Goal: Task Accomplishment & Management: Manage account settings

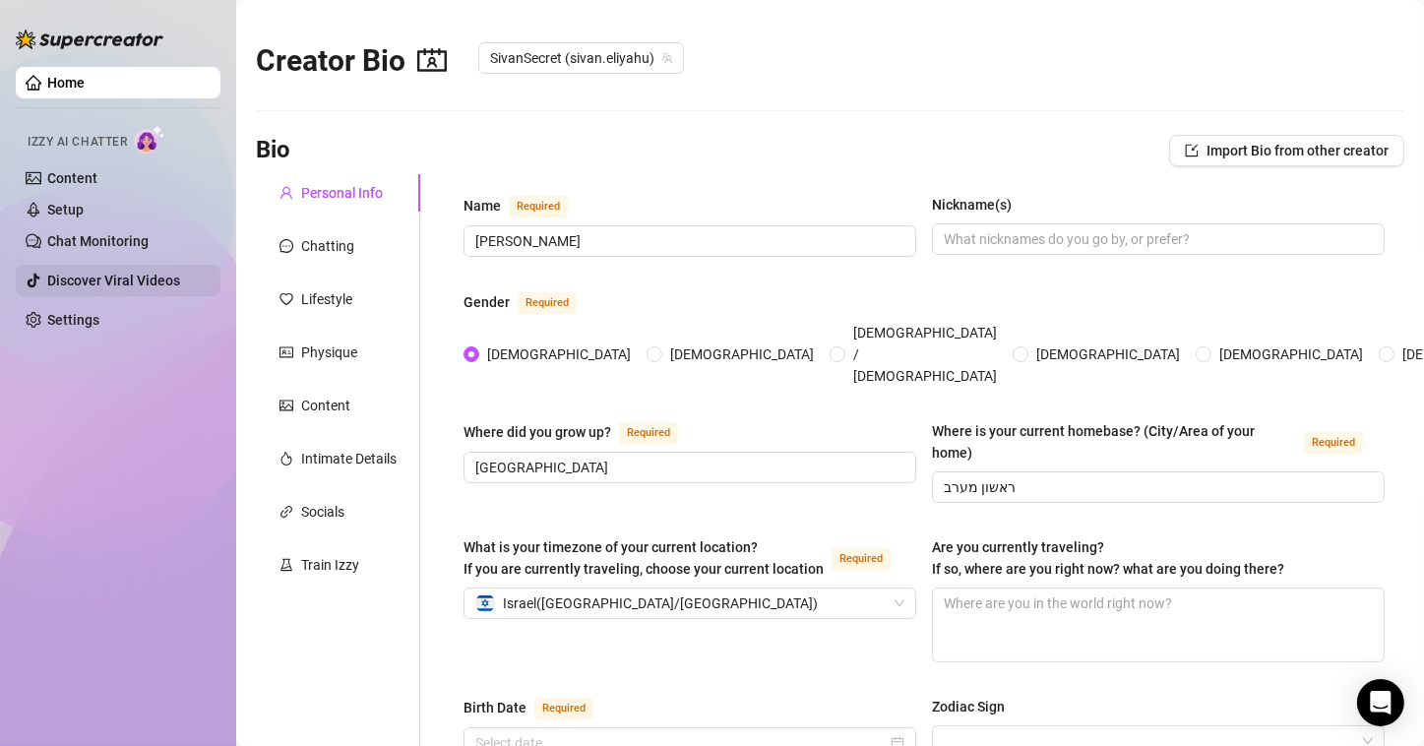
radio input "true"
type input "[DATE]"
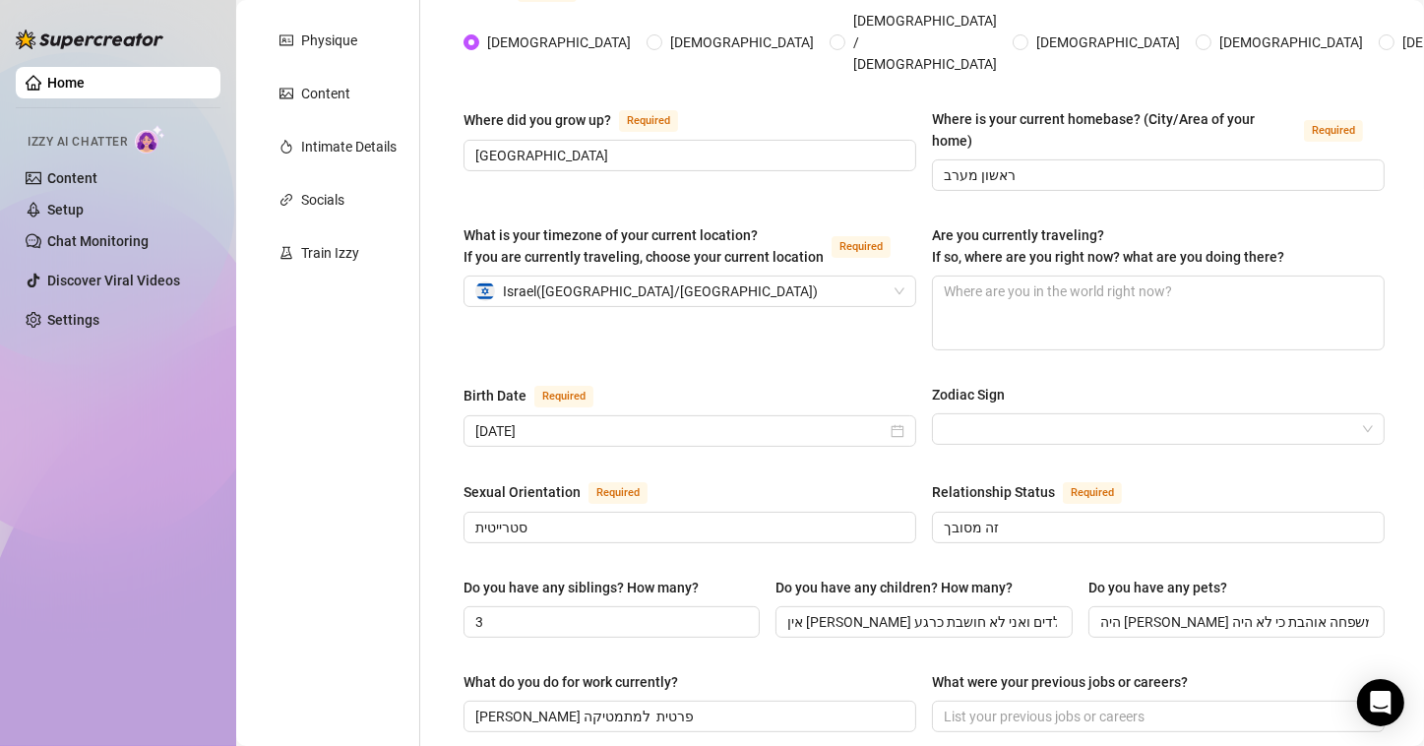
scroll to position [98, 0]
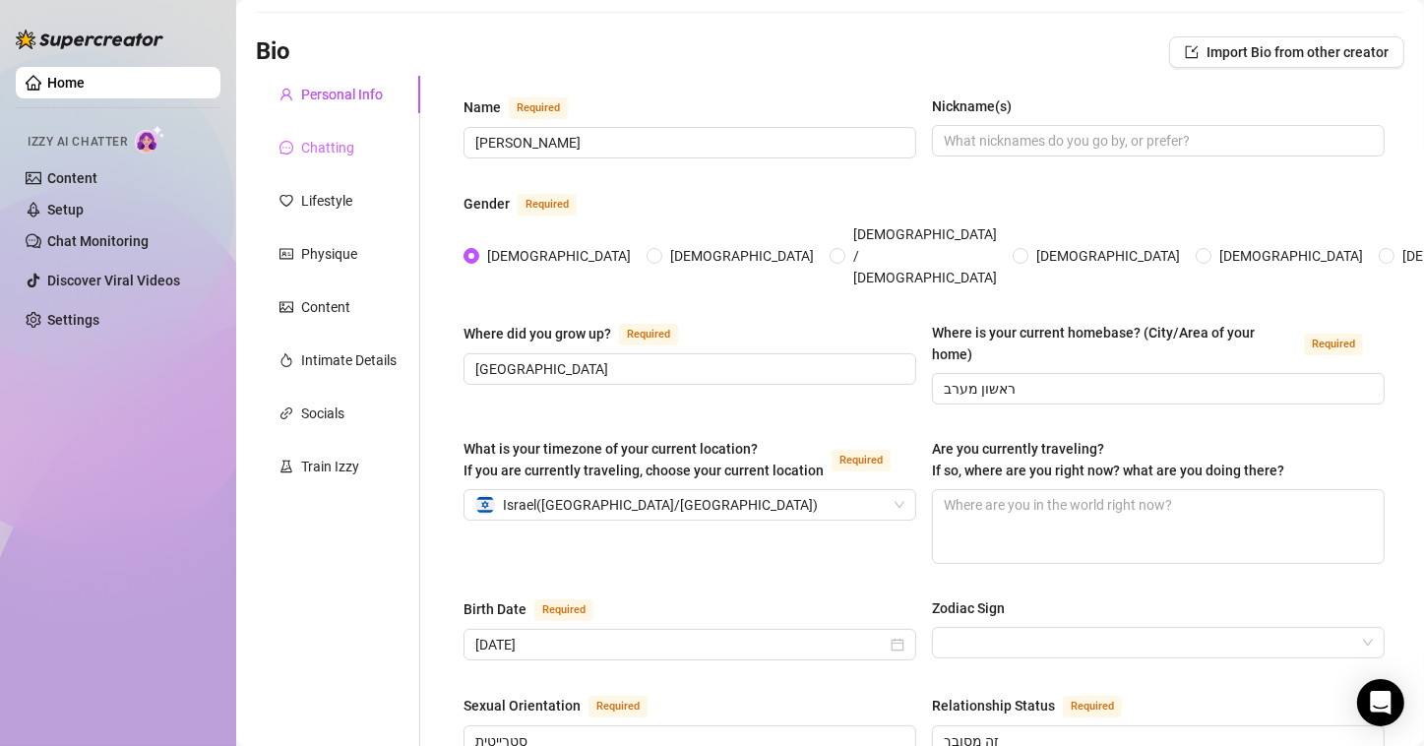
click at [329, 131] on div "Chatting" at bounding box center [338, 147] width 164 height 37
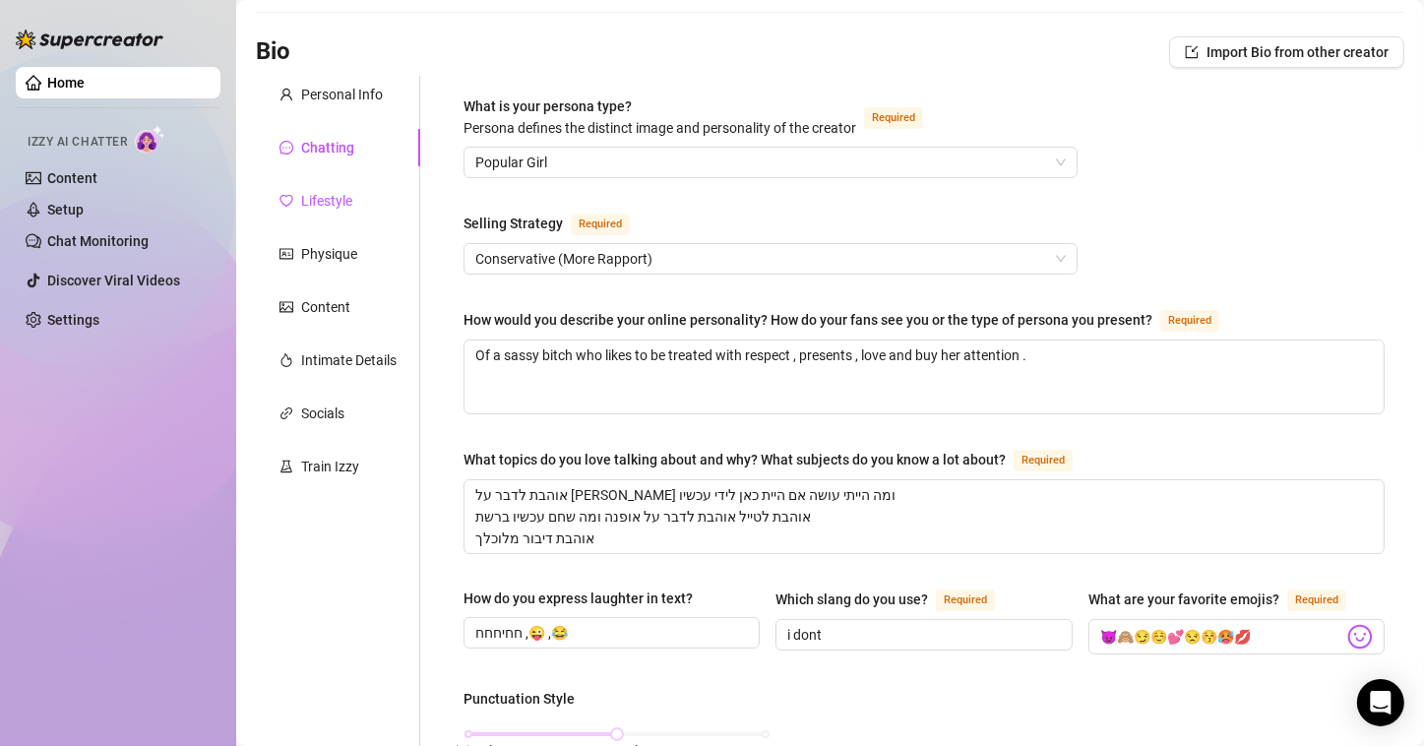
click at [347, 199] on div "Lifestyle" at bounding box center [326, 201] width 51 height 22
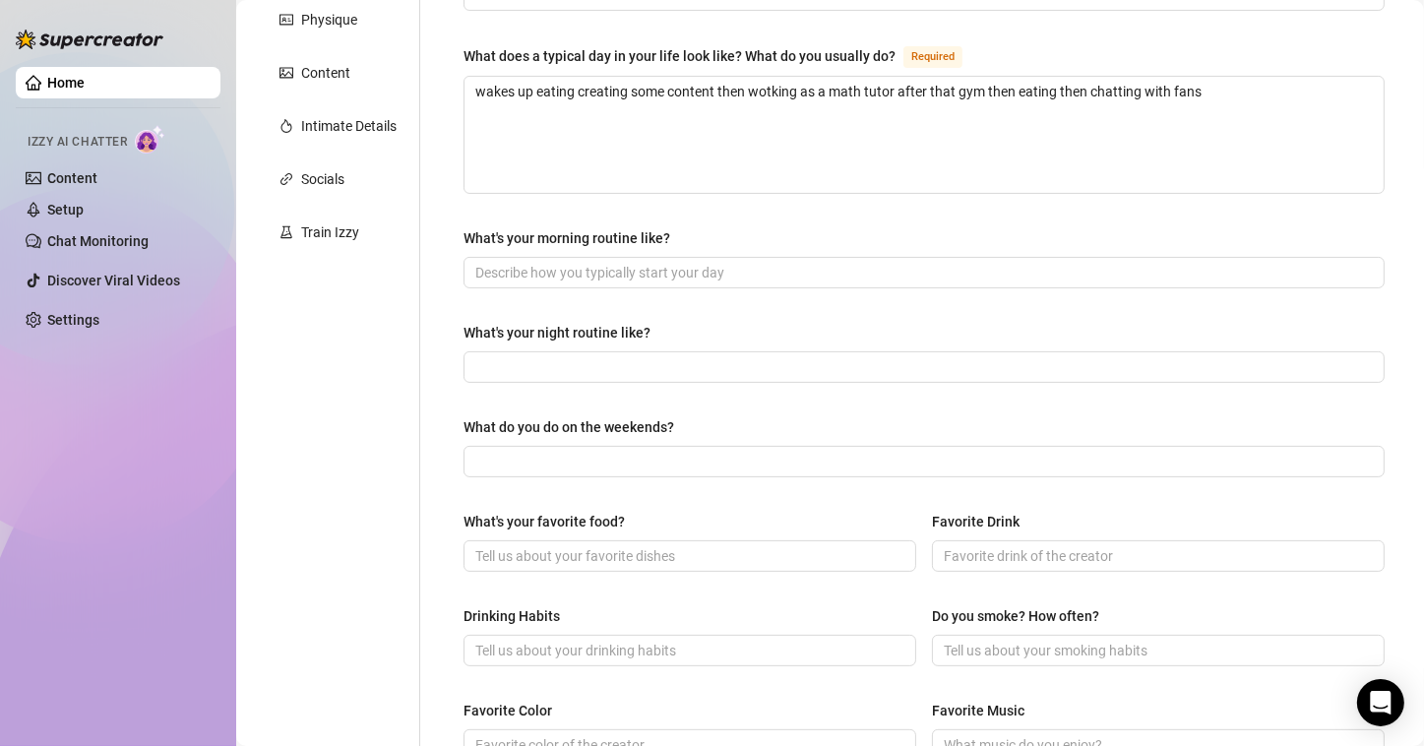
scroll to position [37, 0]
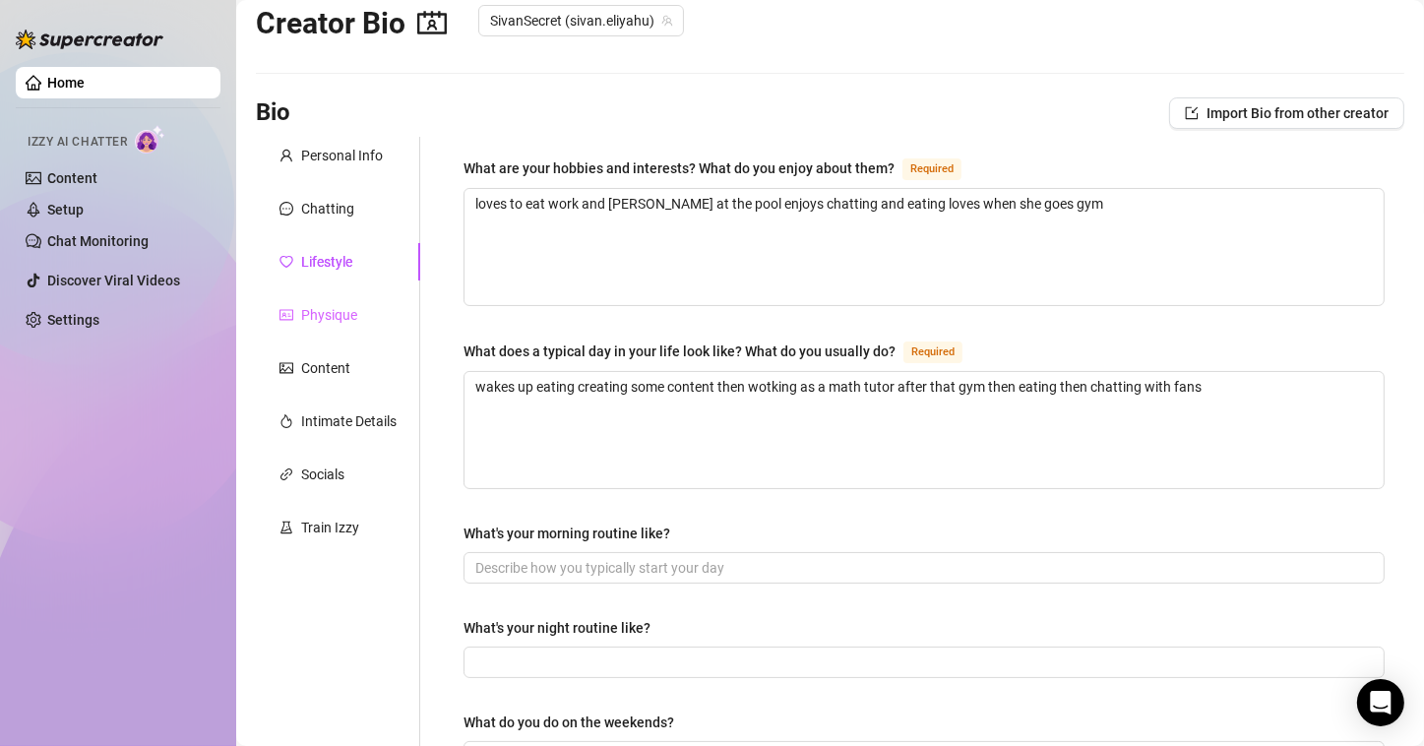
click at [359, 302] on div "Physique" at bounding box center [338, 314] width 164 height 37
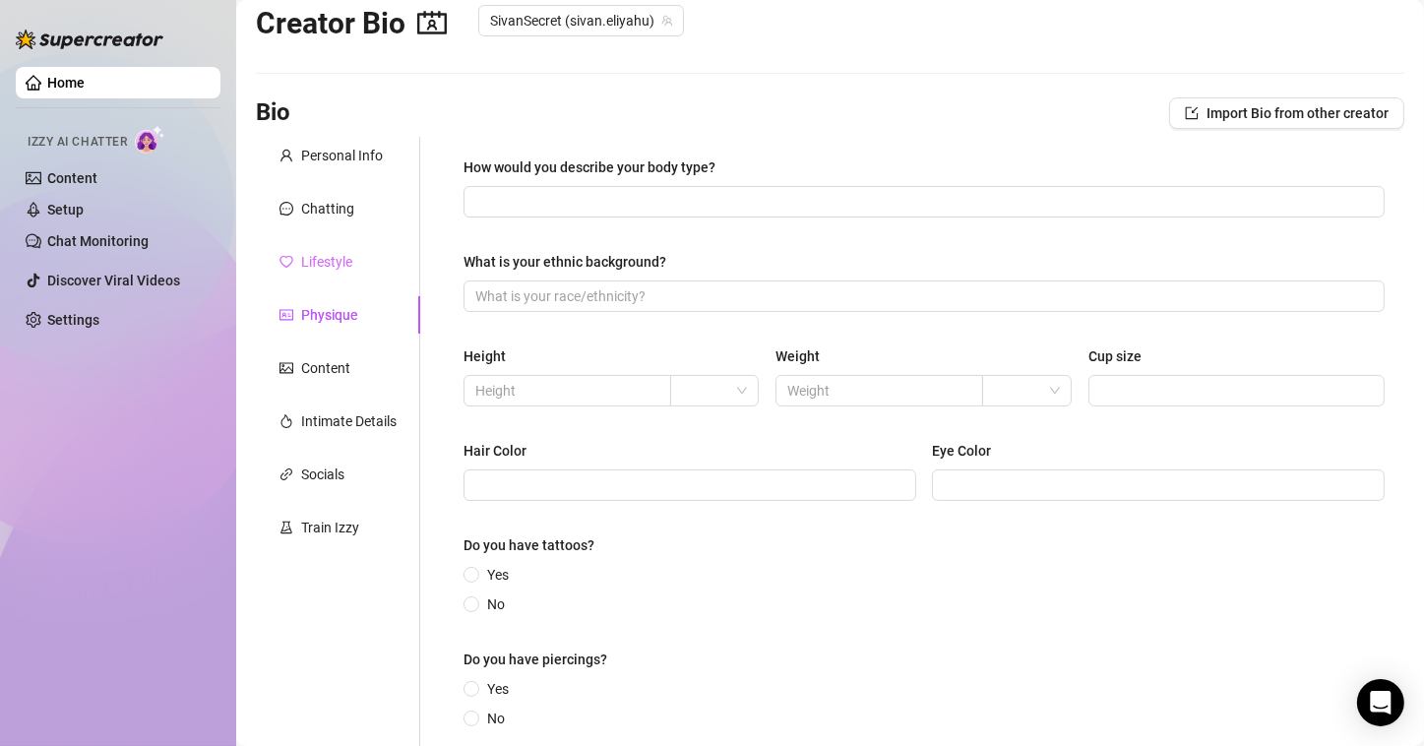
click at [341, 248] on div "Lifestyle" at bounding box center [338, 261] width 164 height 37
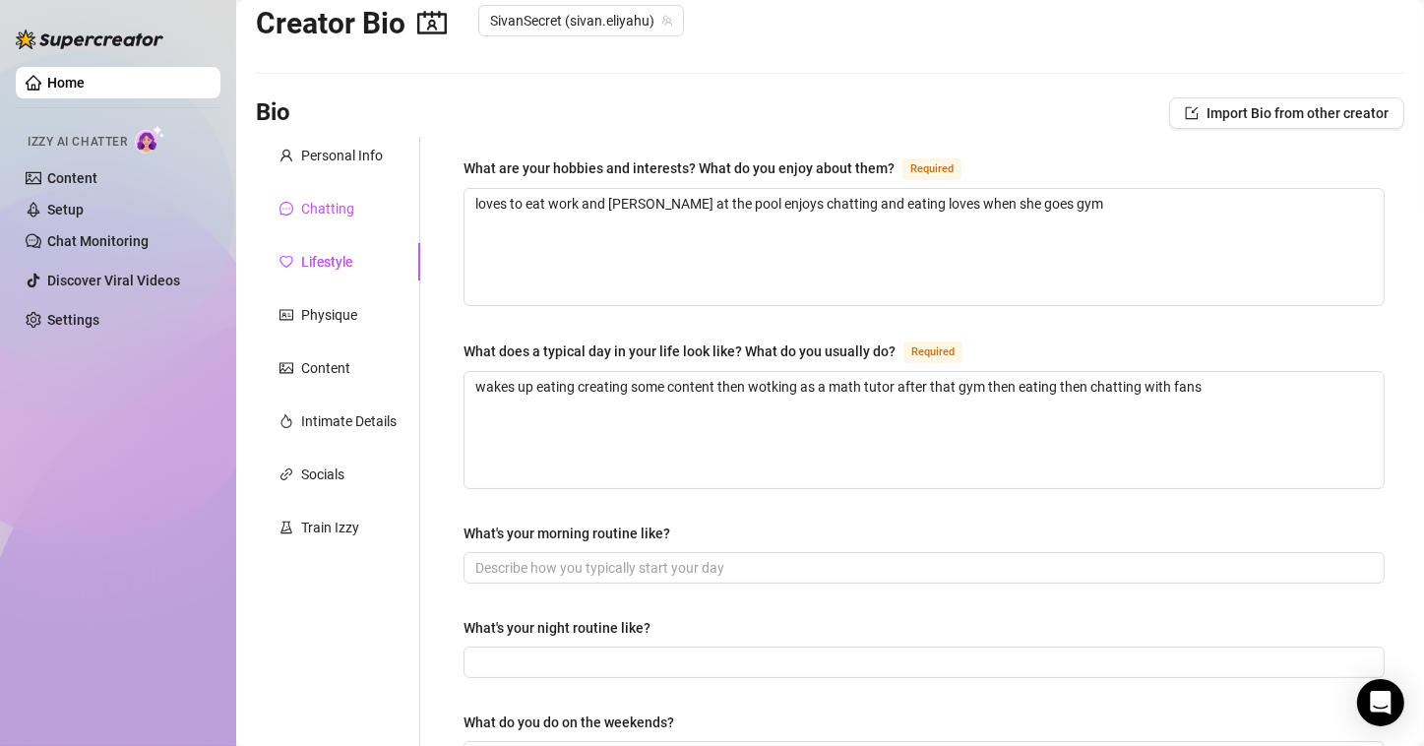
click at [326, 201] on div "Chatting" at bounding box center [327, 209] width 53 height 22
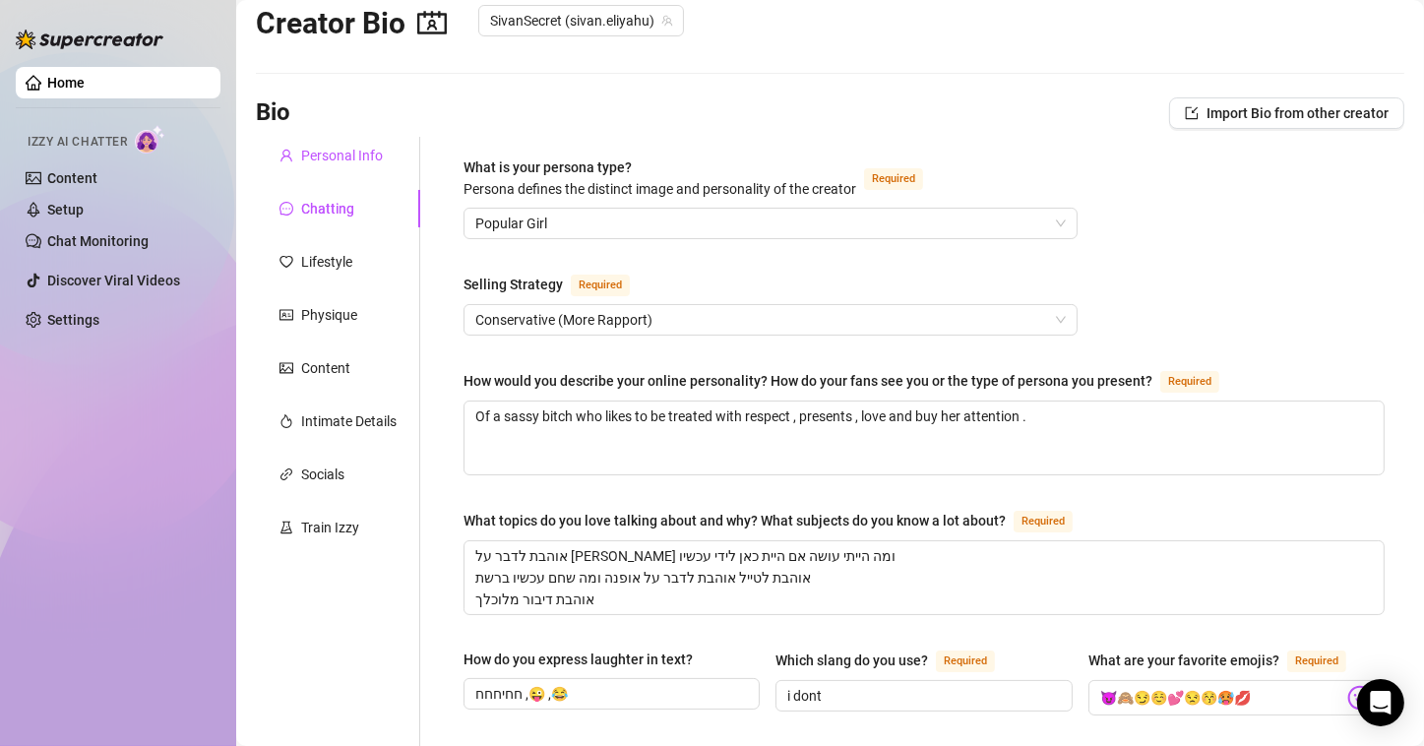
click at [344, 145] on div "Personal Info" at bounding box center [342, 156] width 82 height 22
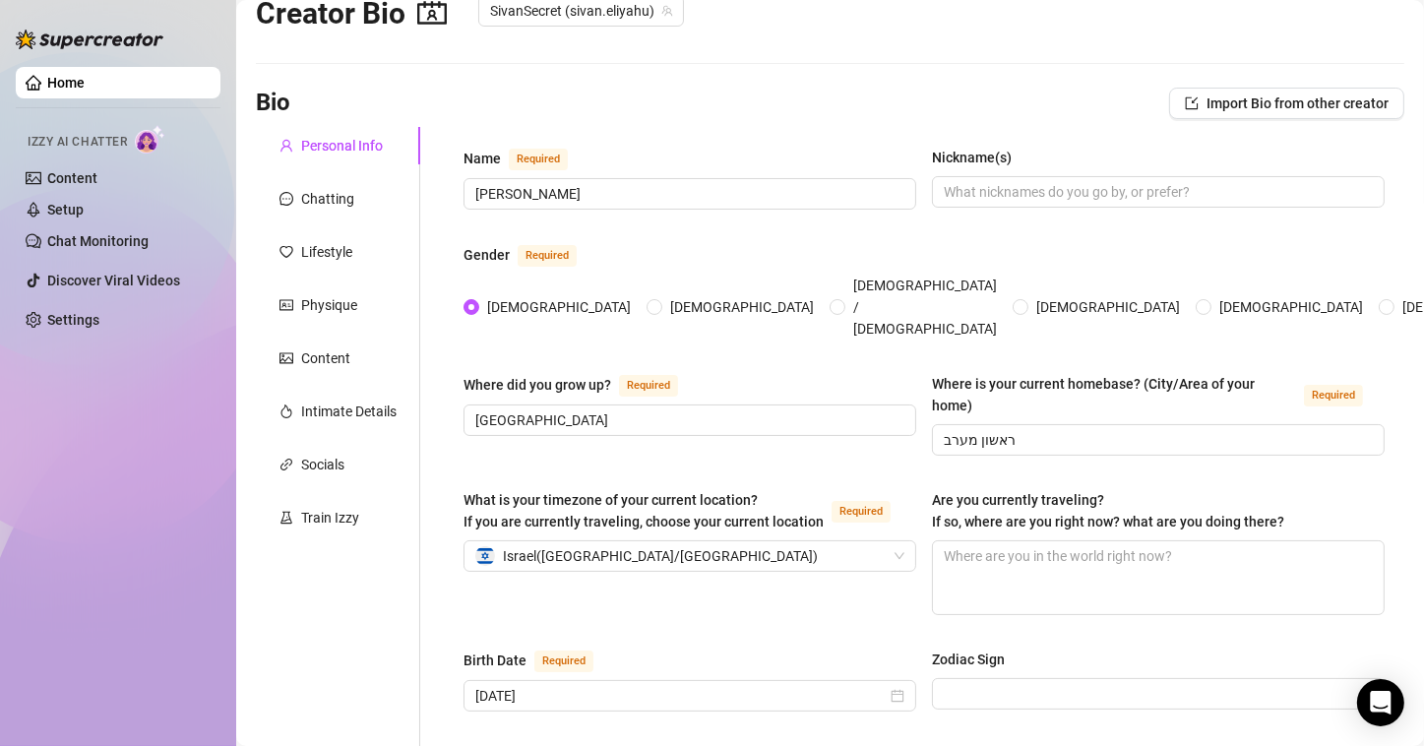
scroll to position [0, 0]
